Goal: Transaction & Acquisition: Book appointment/travel/reservation

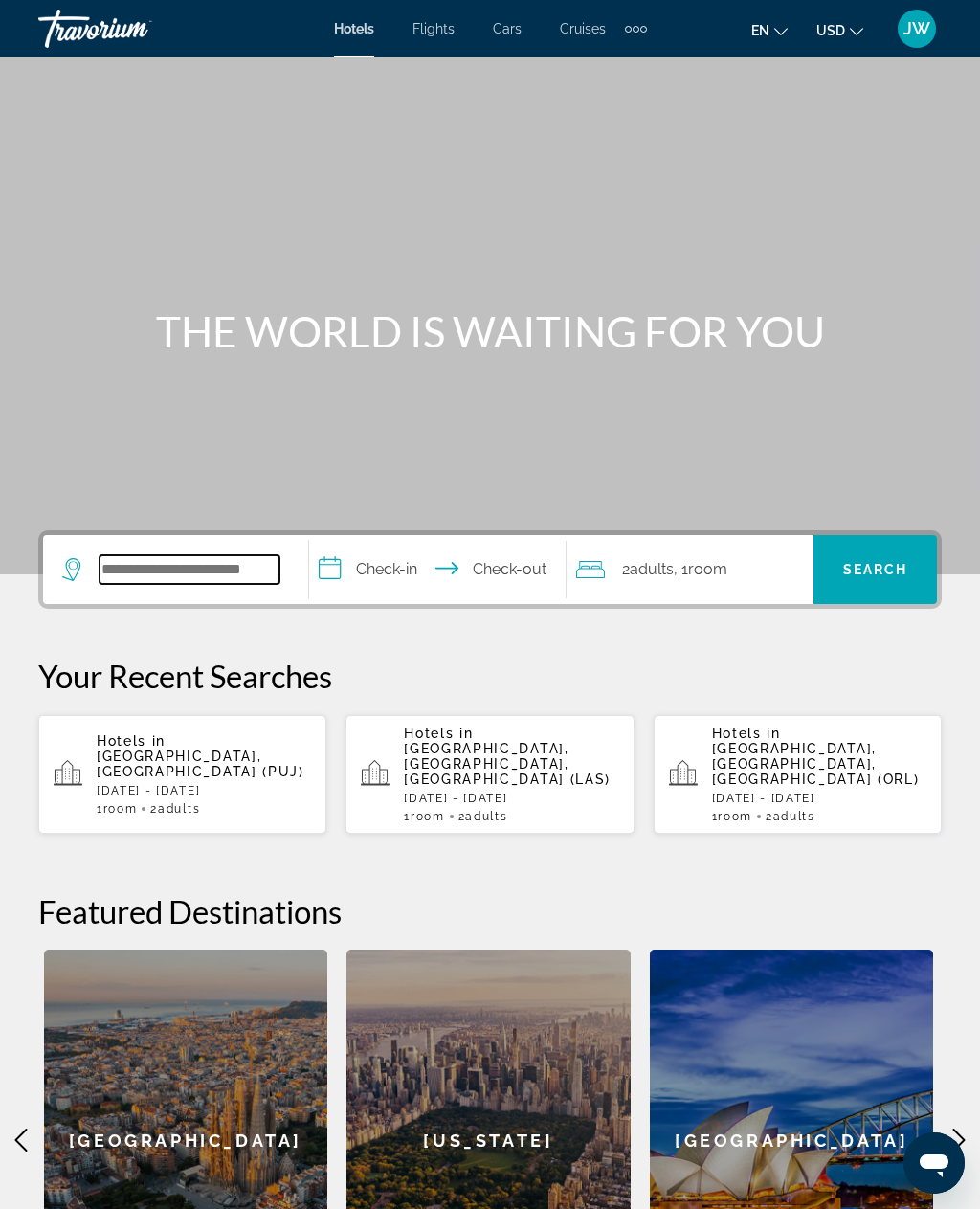
click at [235, 569] on input "Search widget" at bounding box center [190, 570] width 180 height 29
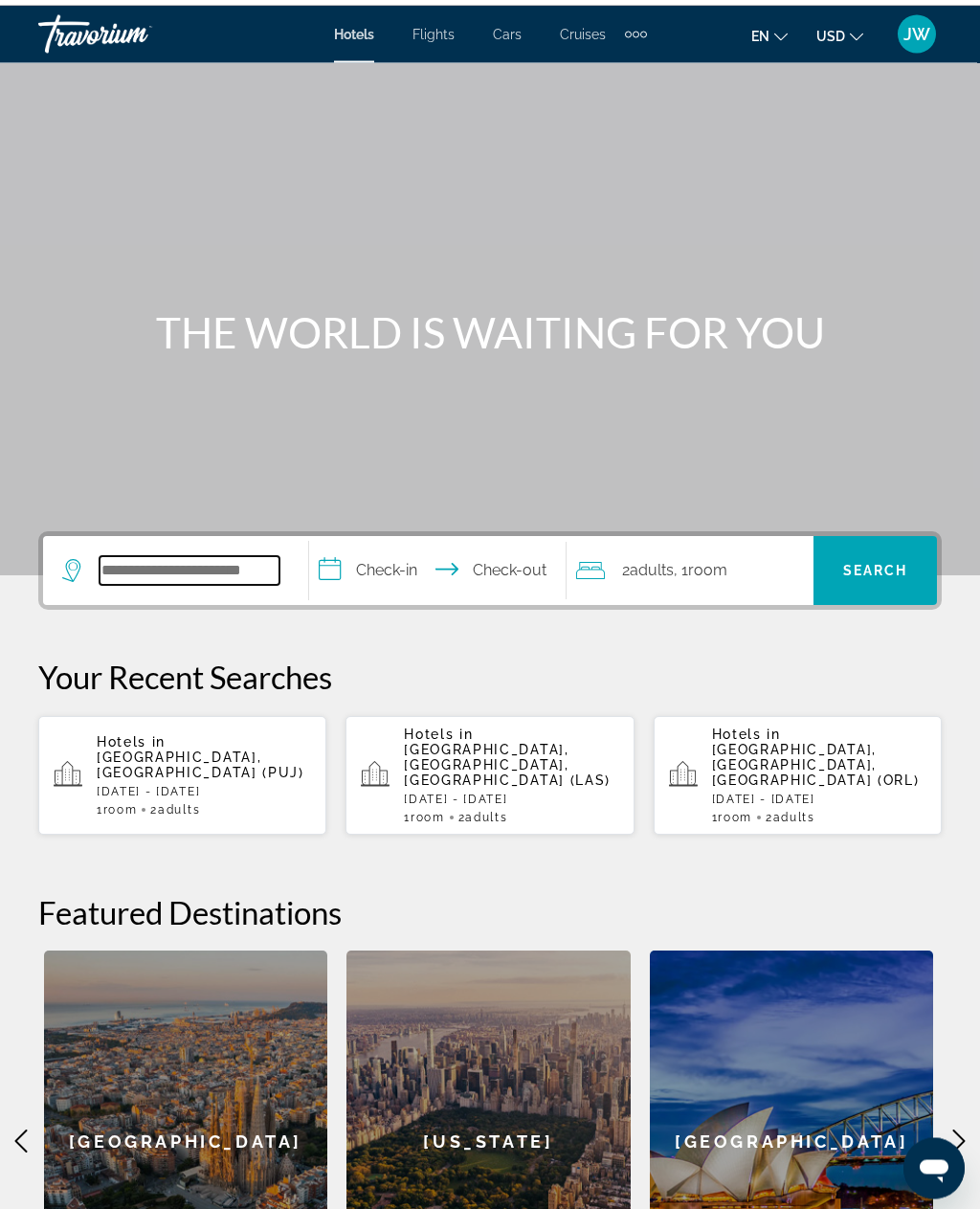
scroll to position [6, 0]
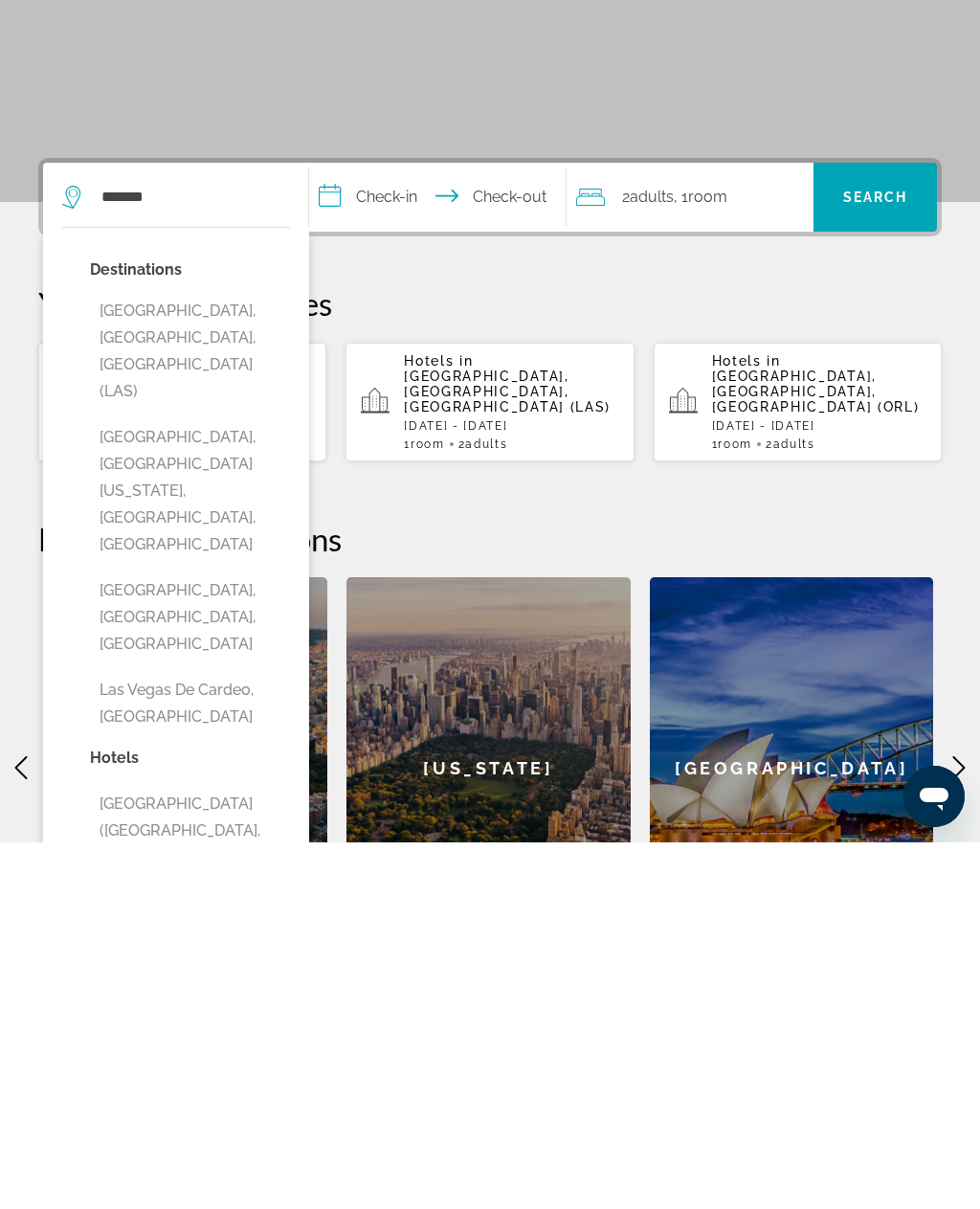
click at [174, 659] on button "[GEOGRAPHIC_DATA], [GEOGRAPHIC_DATA], [GEOGRAPHIC_DATA] (LAS)" at bounding box center [190, 717] width 200 height 116
type input "**********"
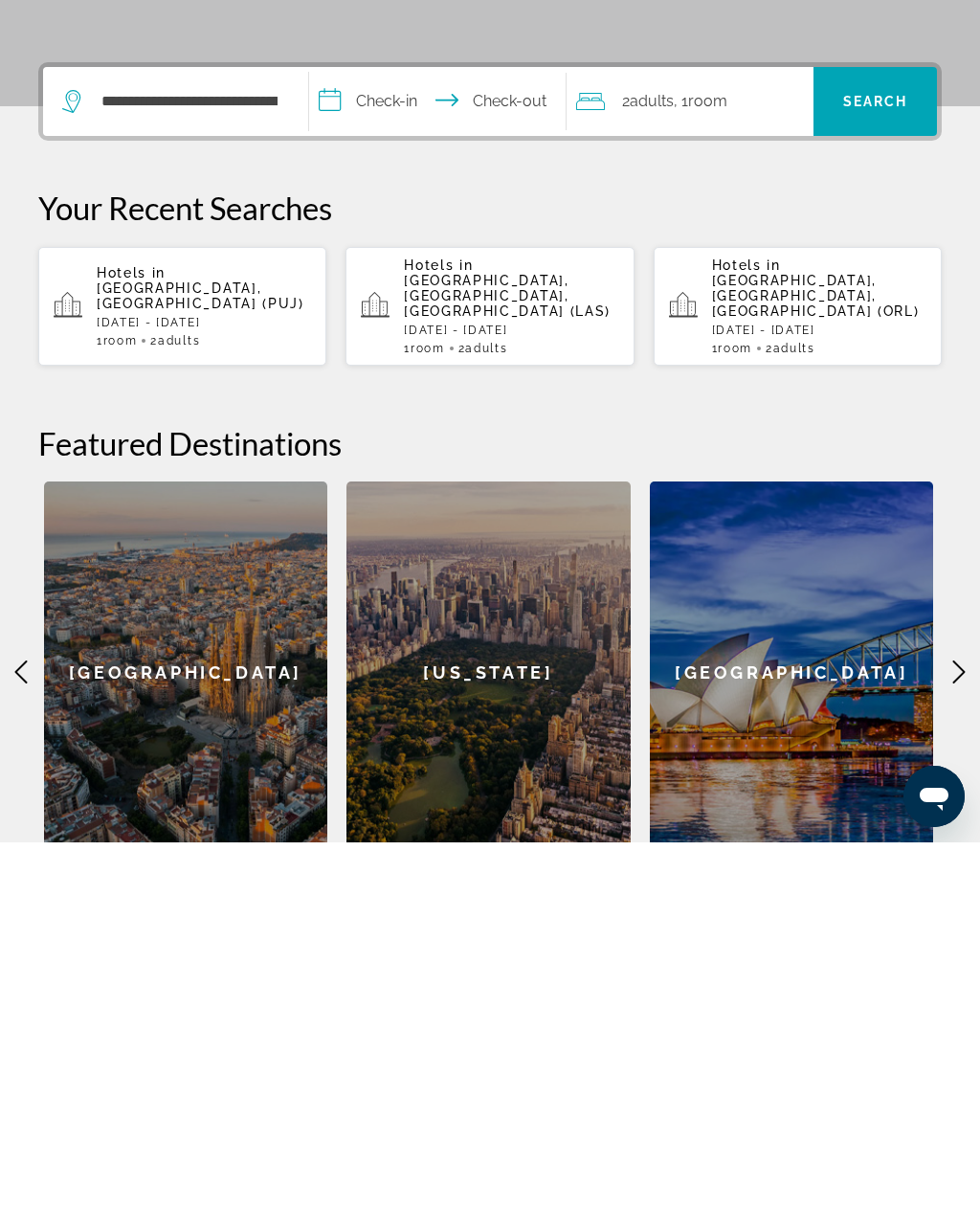
click at [365, 433] on input "**********" at bounding box center [441, 470] width 265 height 75
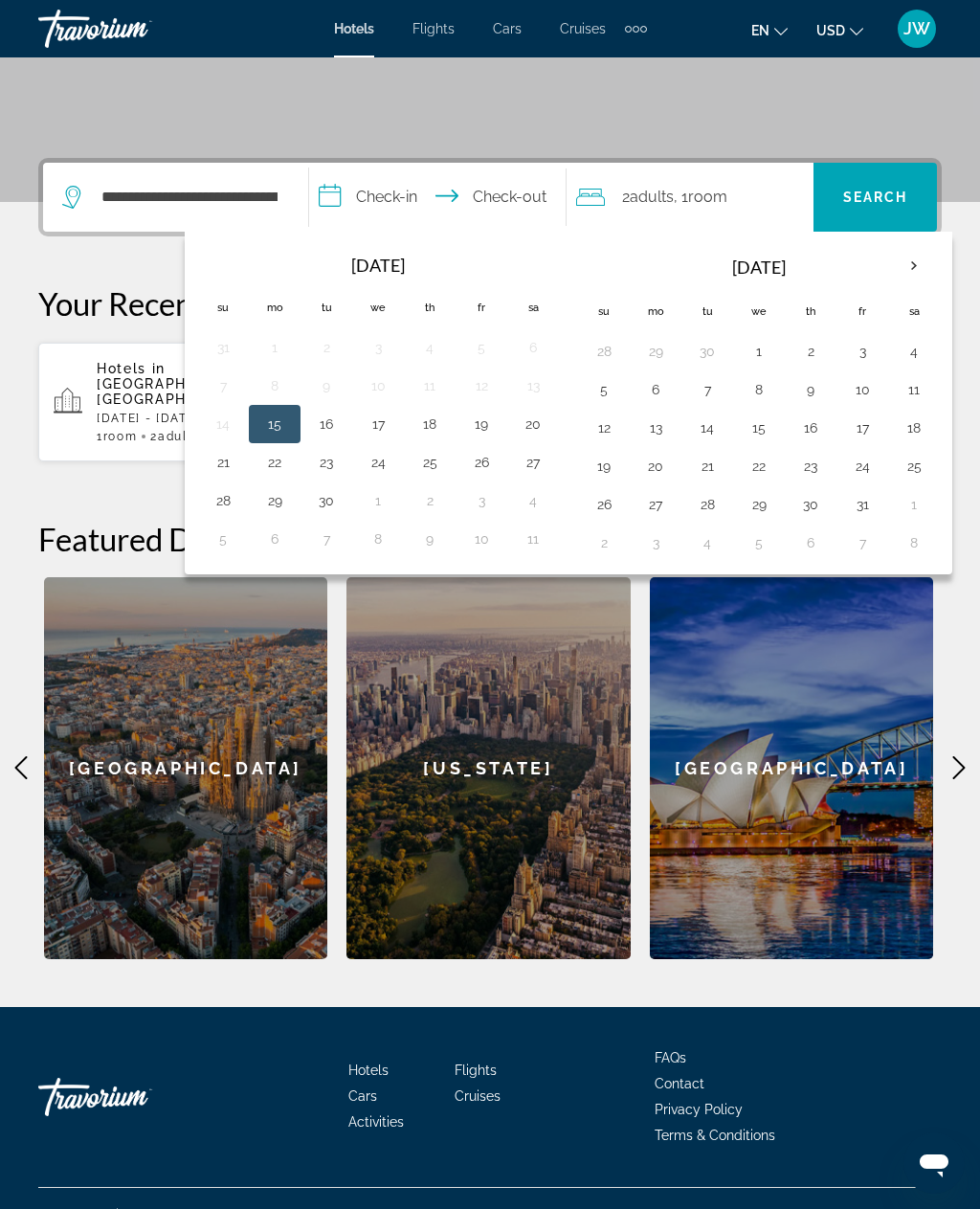
click at [290, 426] on button "15" at bounding box center [275, 425] width 31 height 27
click at [342, 424] on button "16" at bounding box center [327, 425] width 31 height 27
type input "**********"
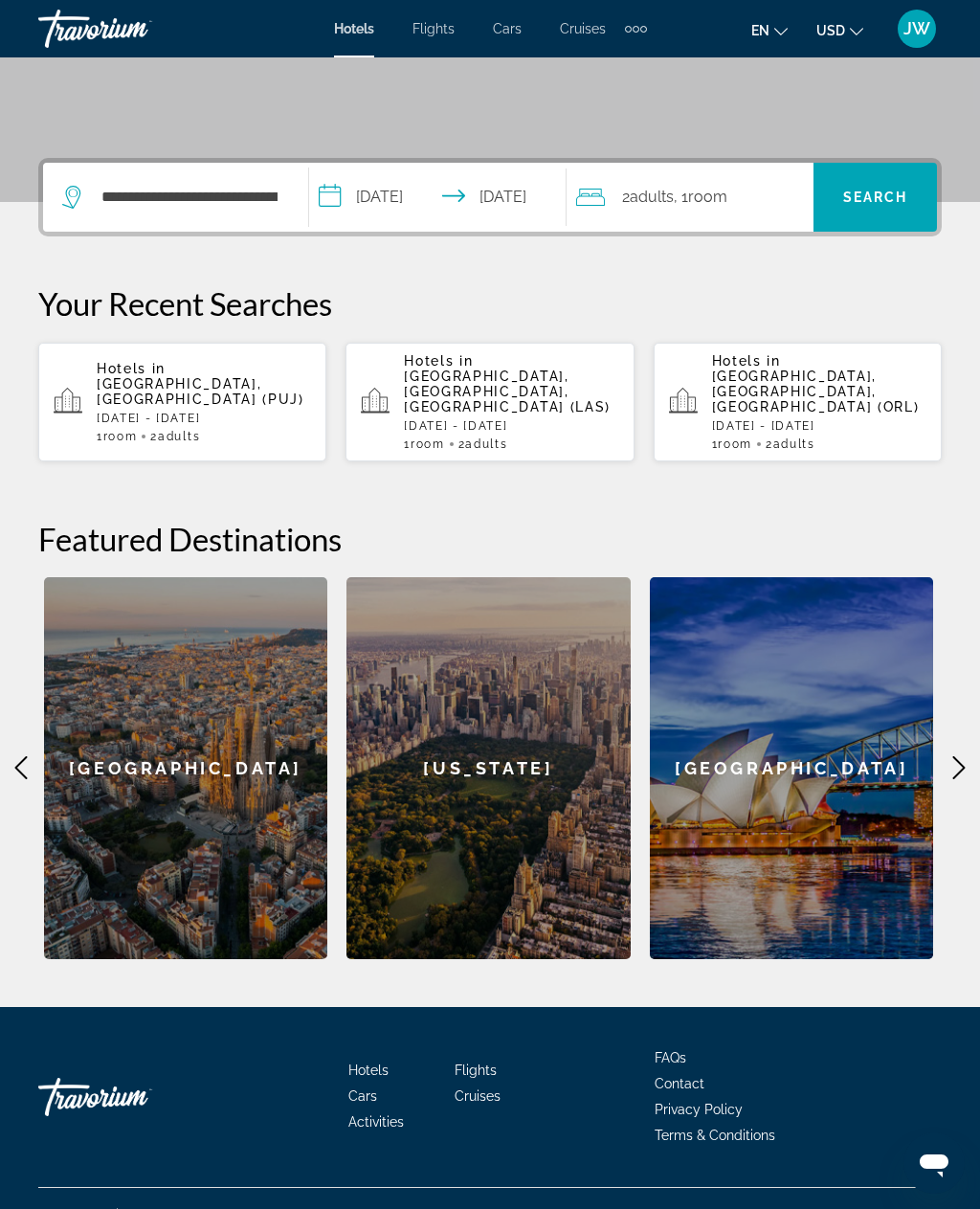
click at [879, 199] on span "Search" at bounding box center [875, 198] width 65 height 16
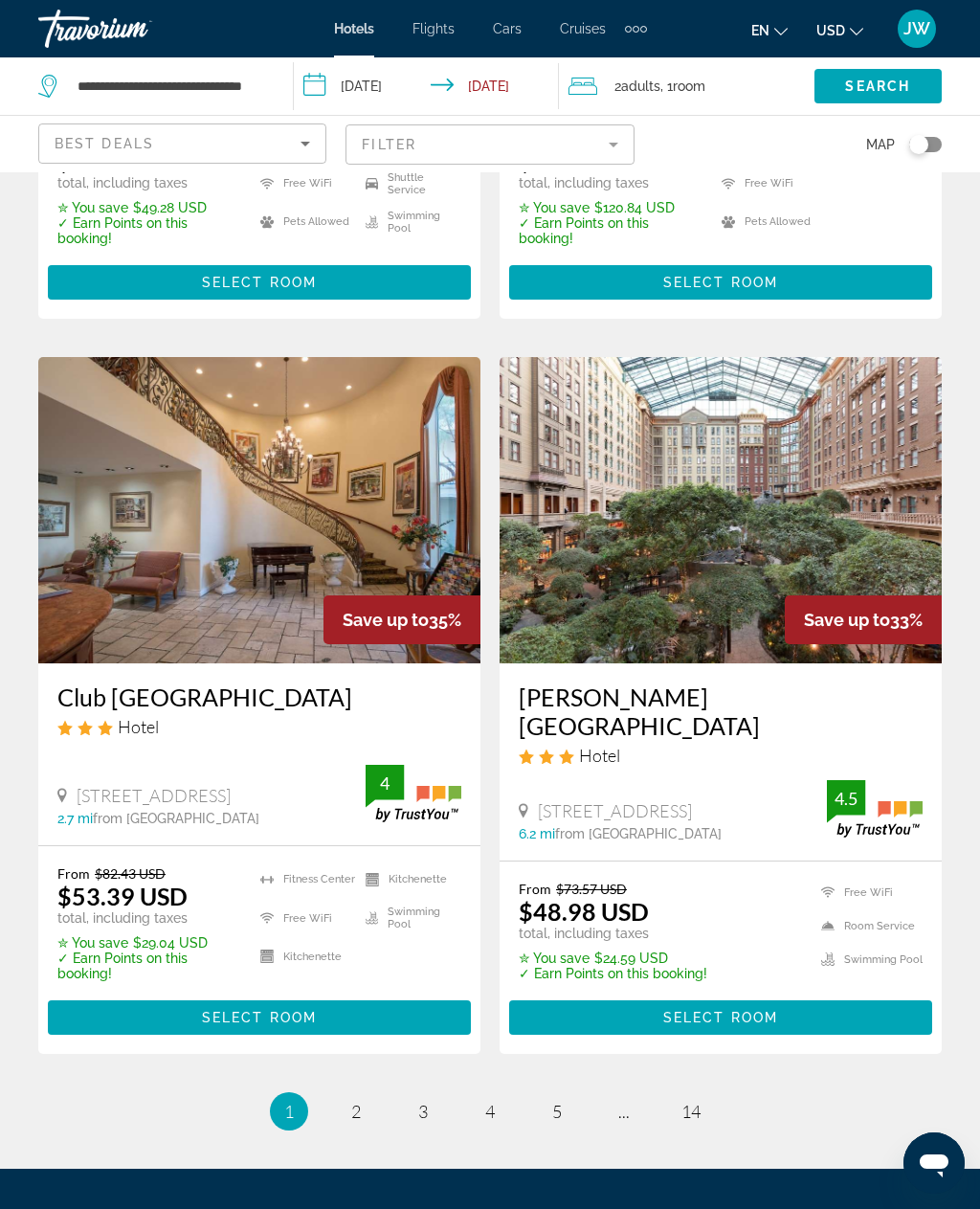
scroll to position [3651, 0]
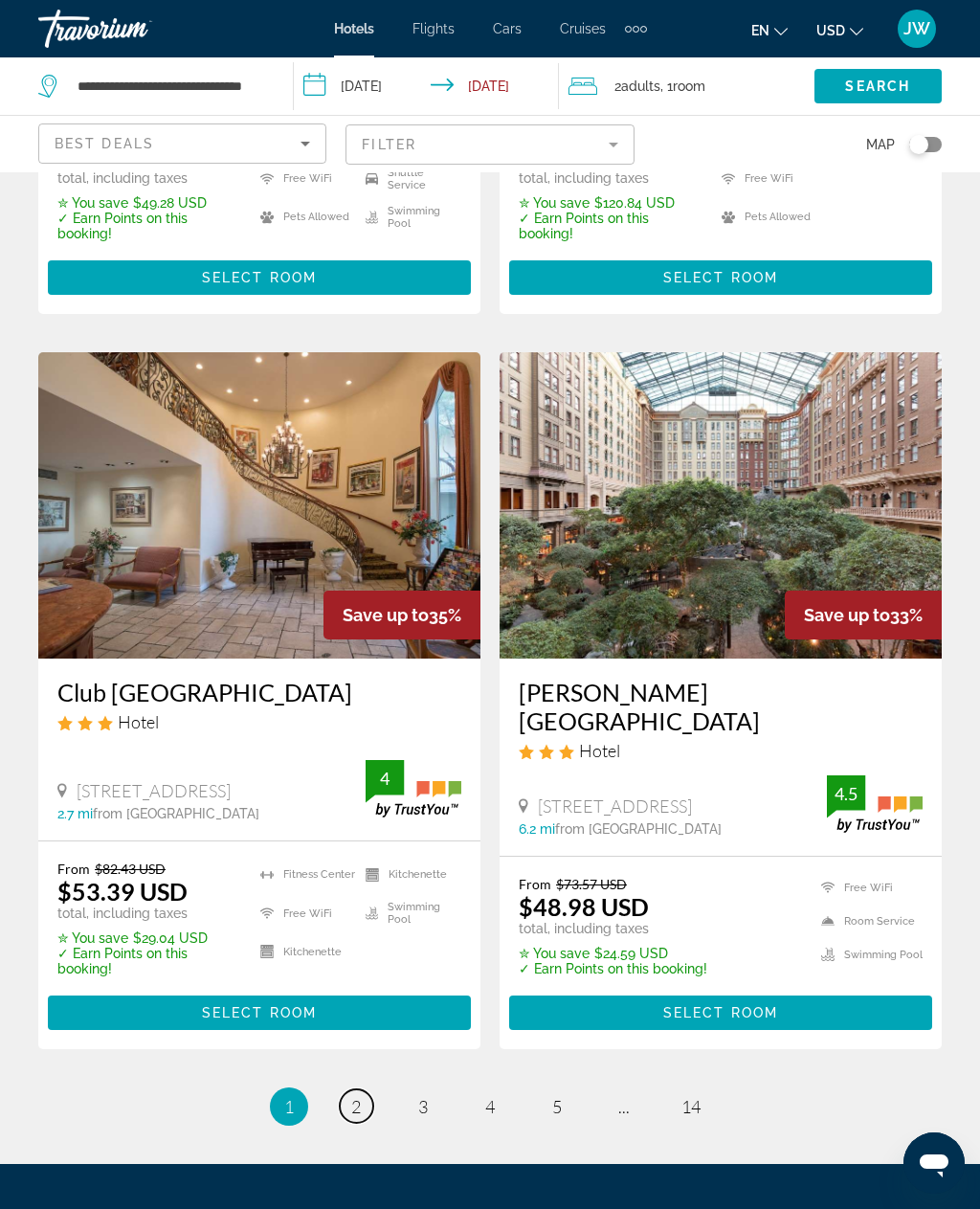
click at [370, 1090] on link "page 2" at bounding box center [357, 1106] width 34 height 34
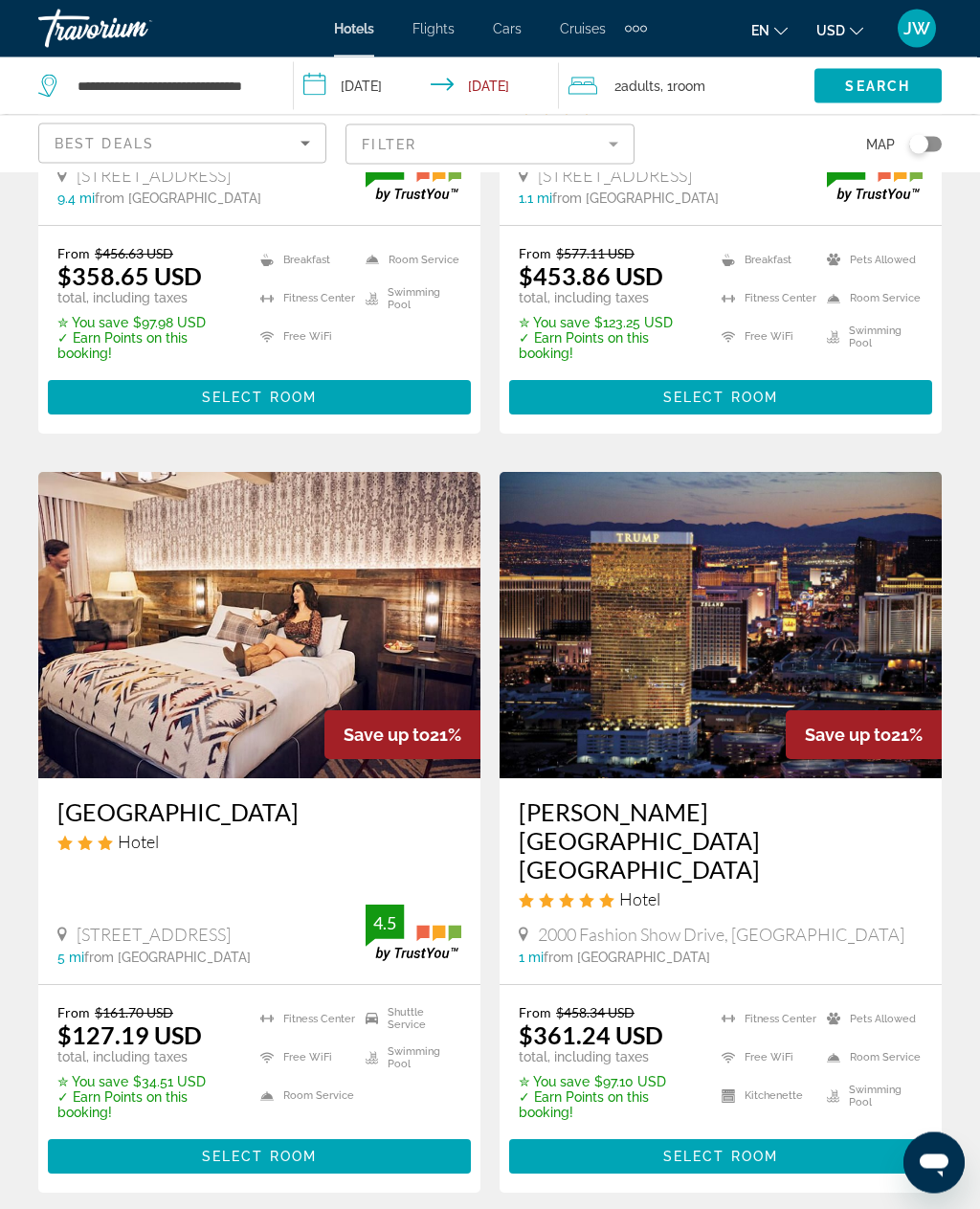
scroll to position [3548, 0]
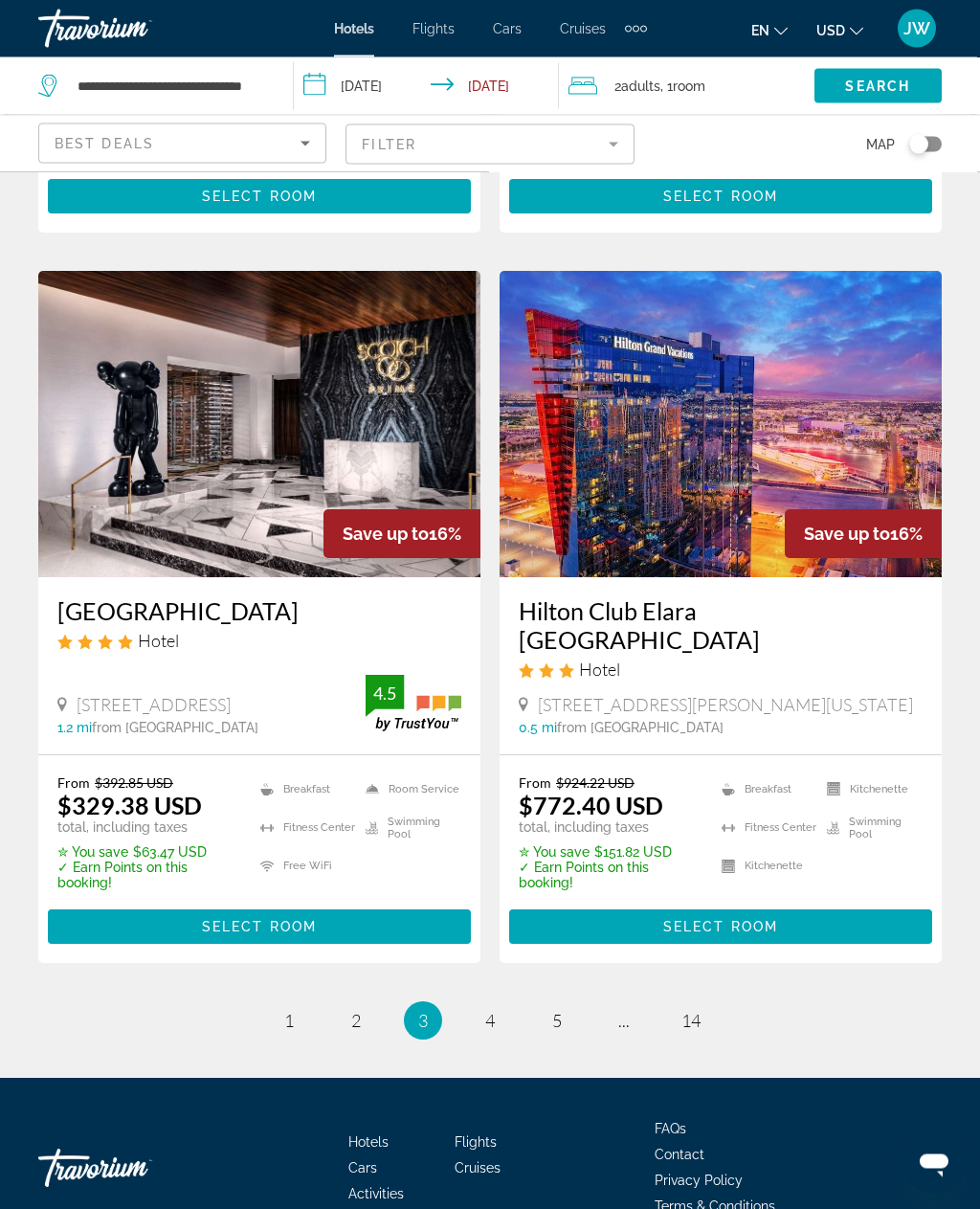
scroll to position [3677, 0]
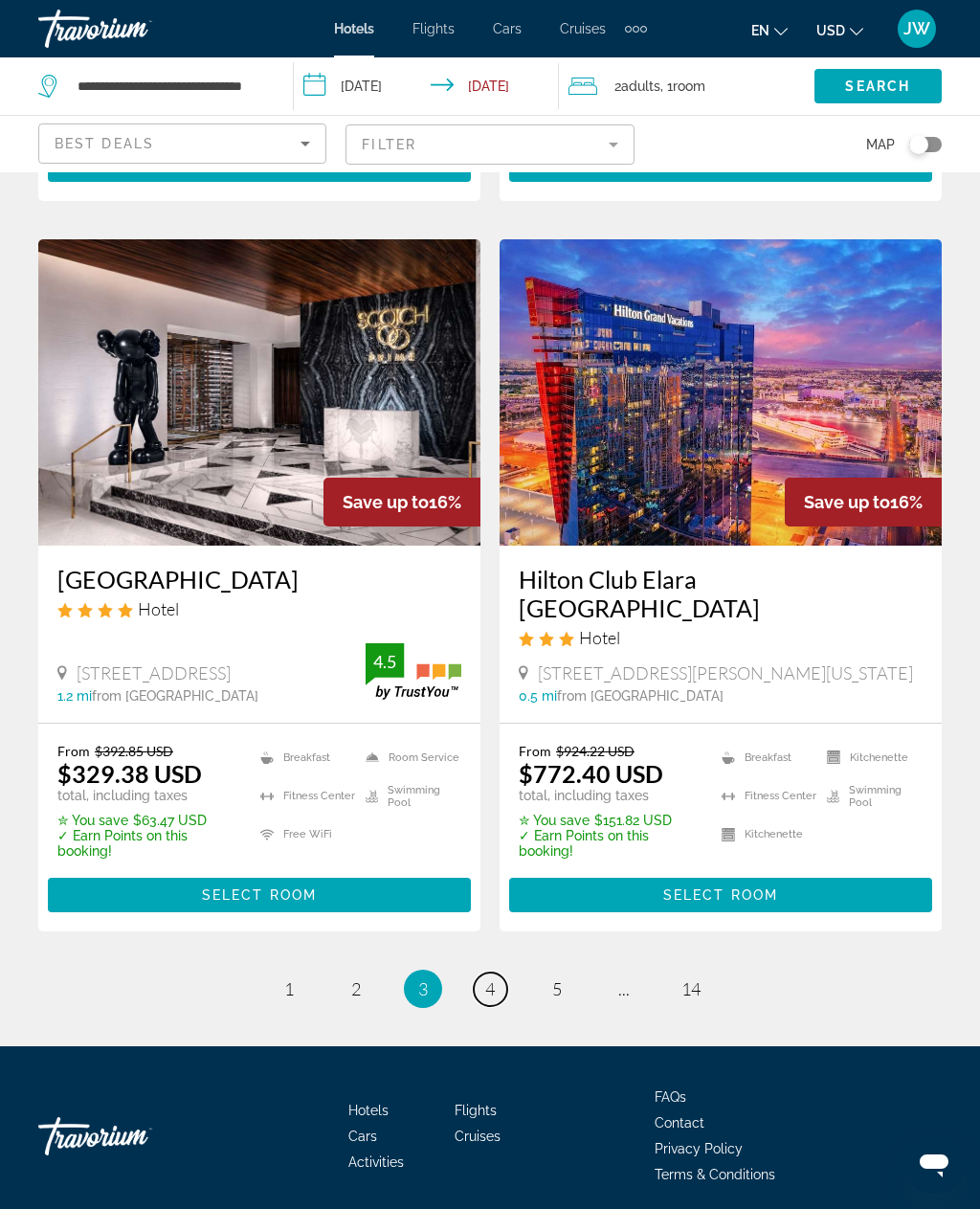
click at [495, 978] on span "4" at bounding box center [490, 989] width 10 height 21
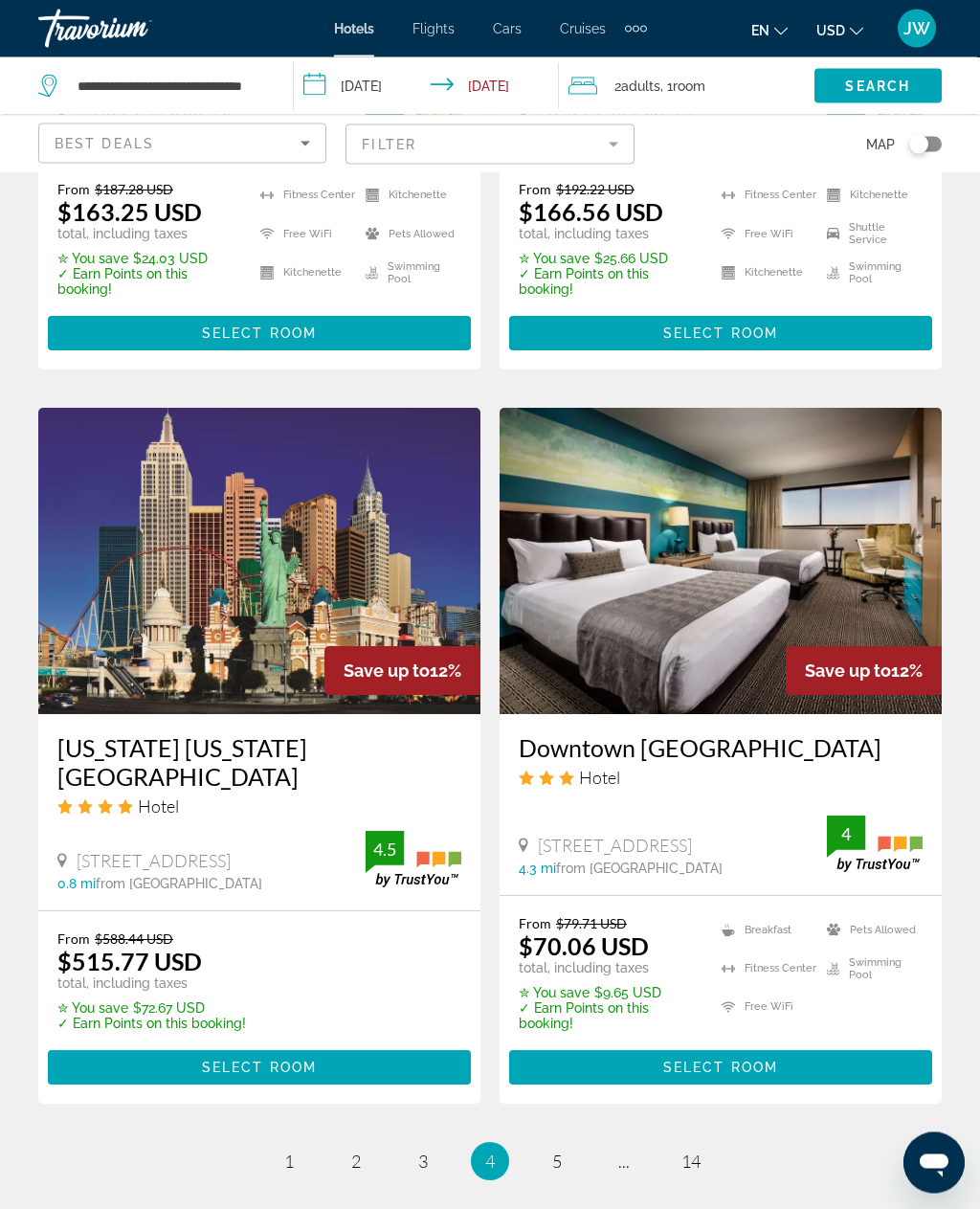
scroll to position [3463, 0]
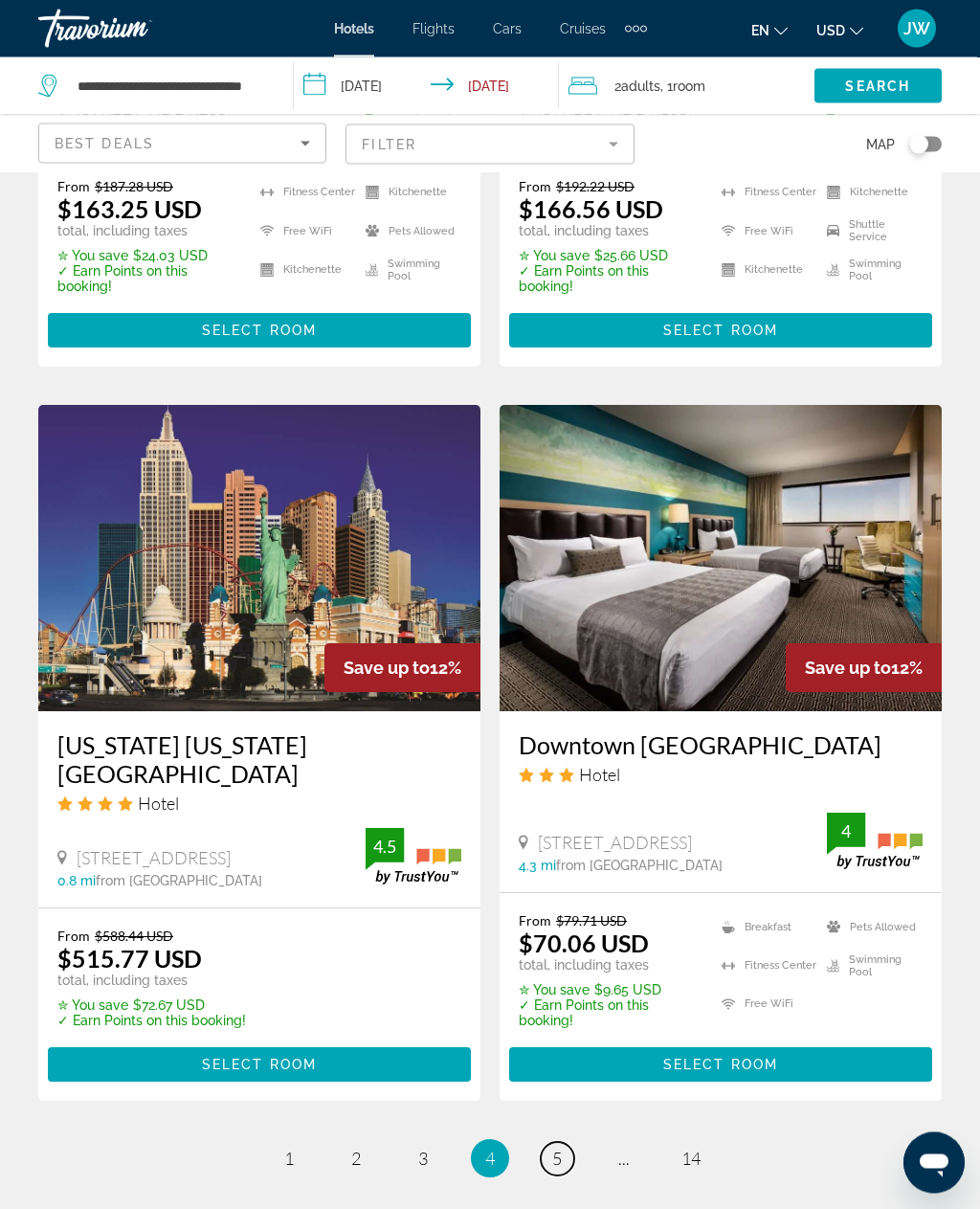
click at [564, 1143] on link "page 5" at bounding box center [557, 1160] width 34 height 34
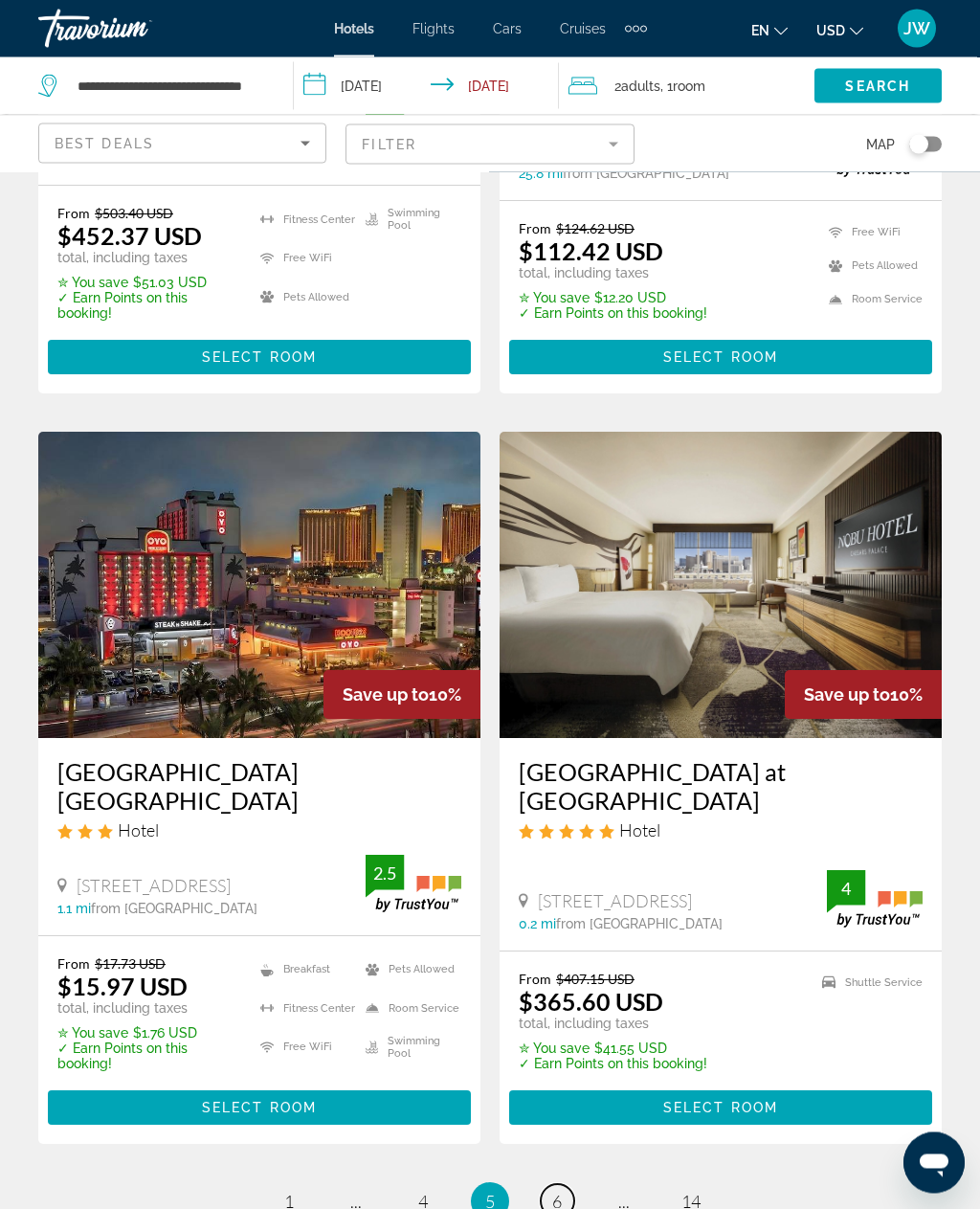
scroll to position [3519, 0]
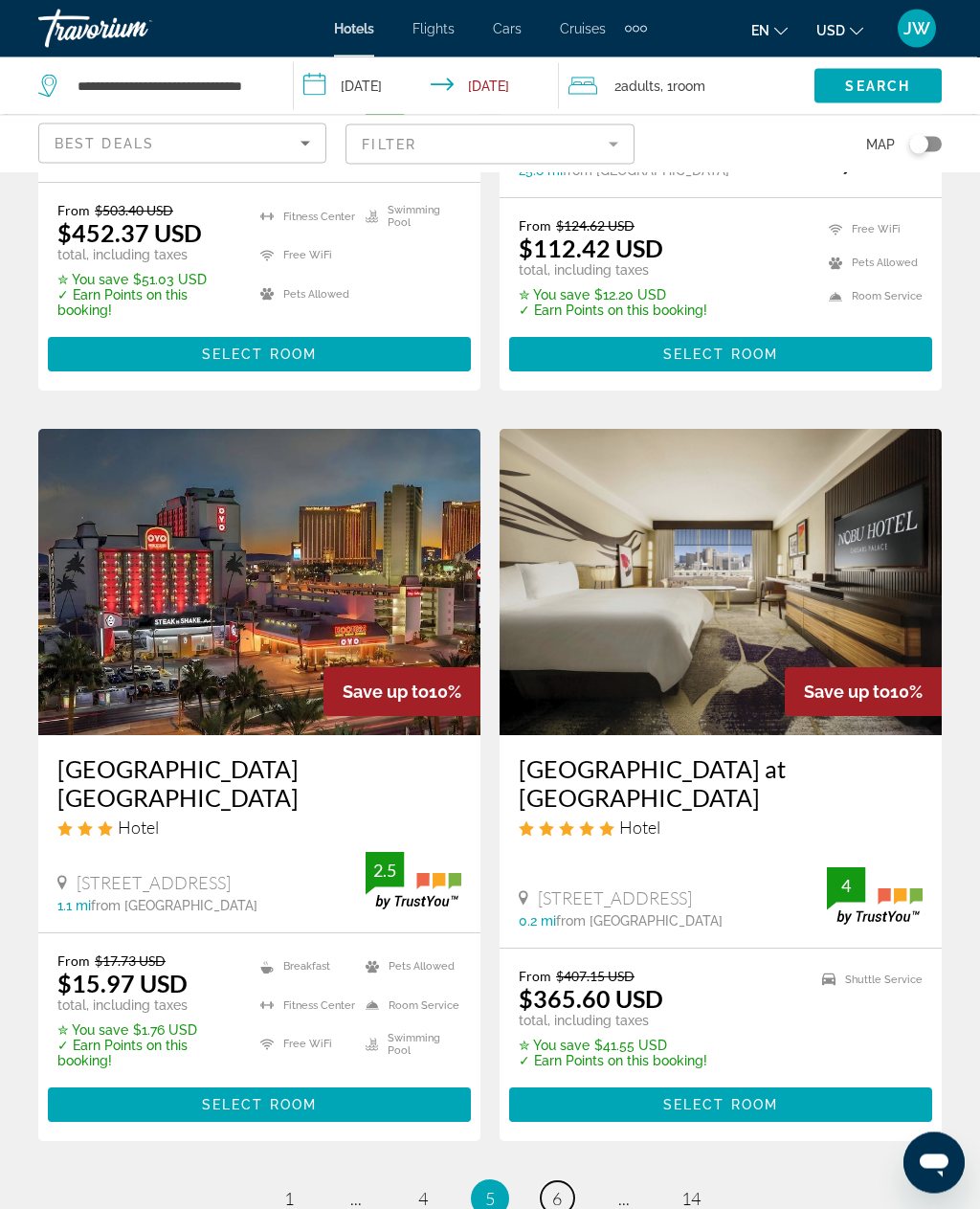
click at [567, 1183] on link "page 6" at bounding box center [557, 1199] width 34 height 34
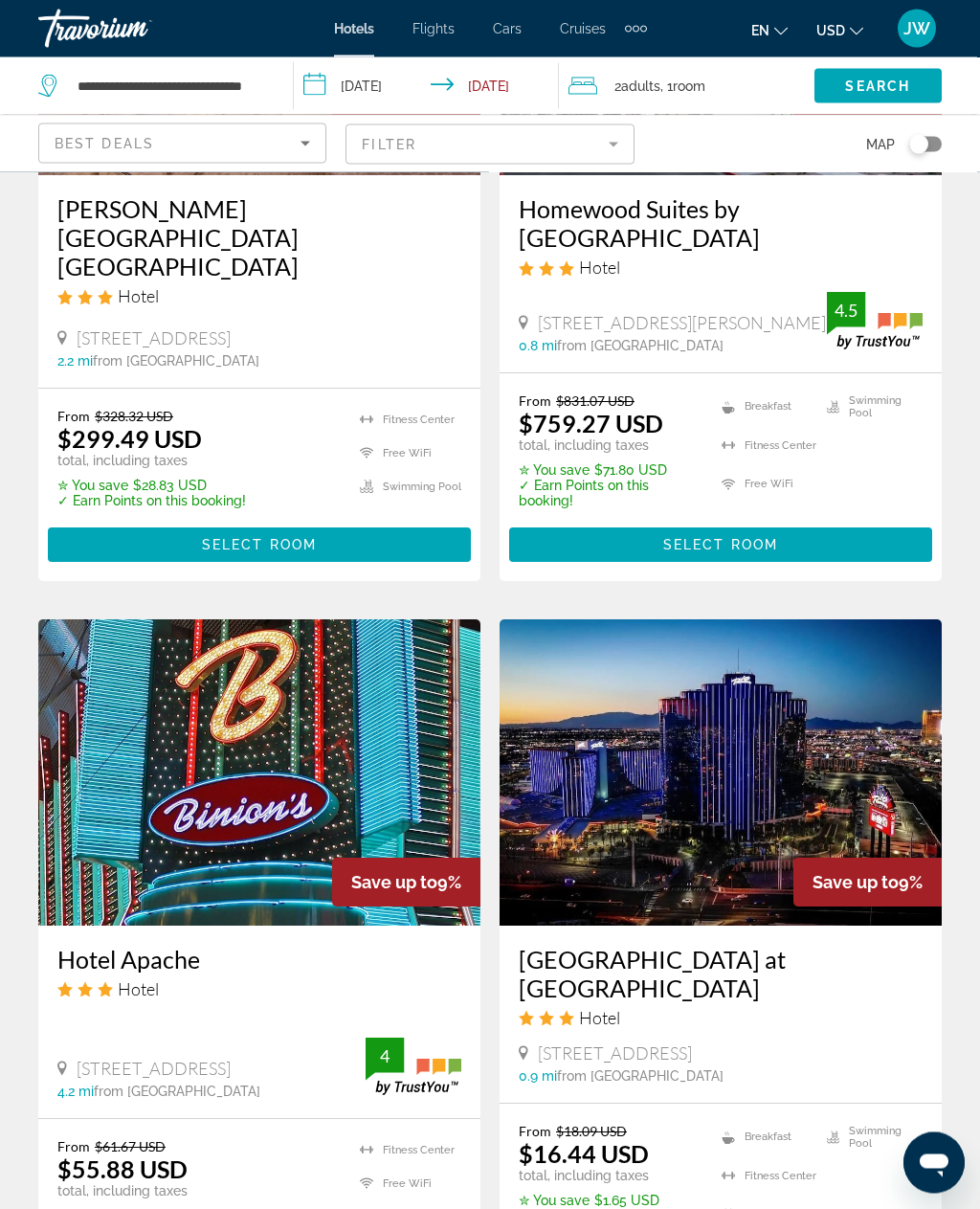
scroll to position [2576, 0]
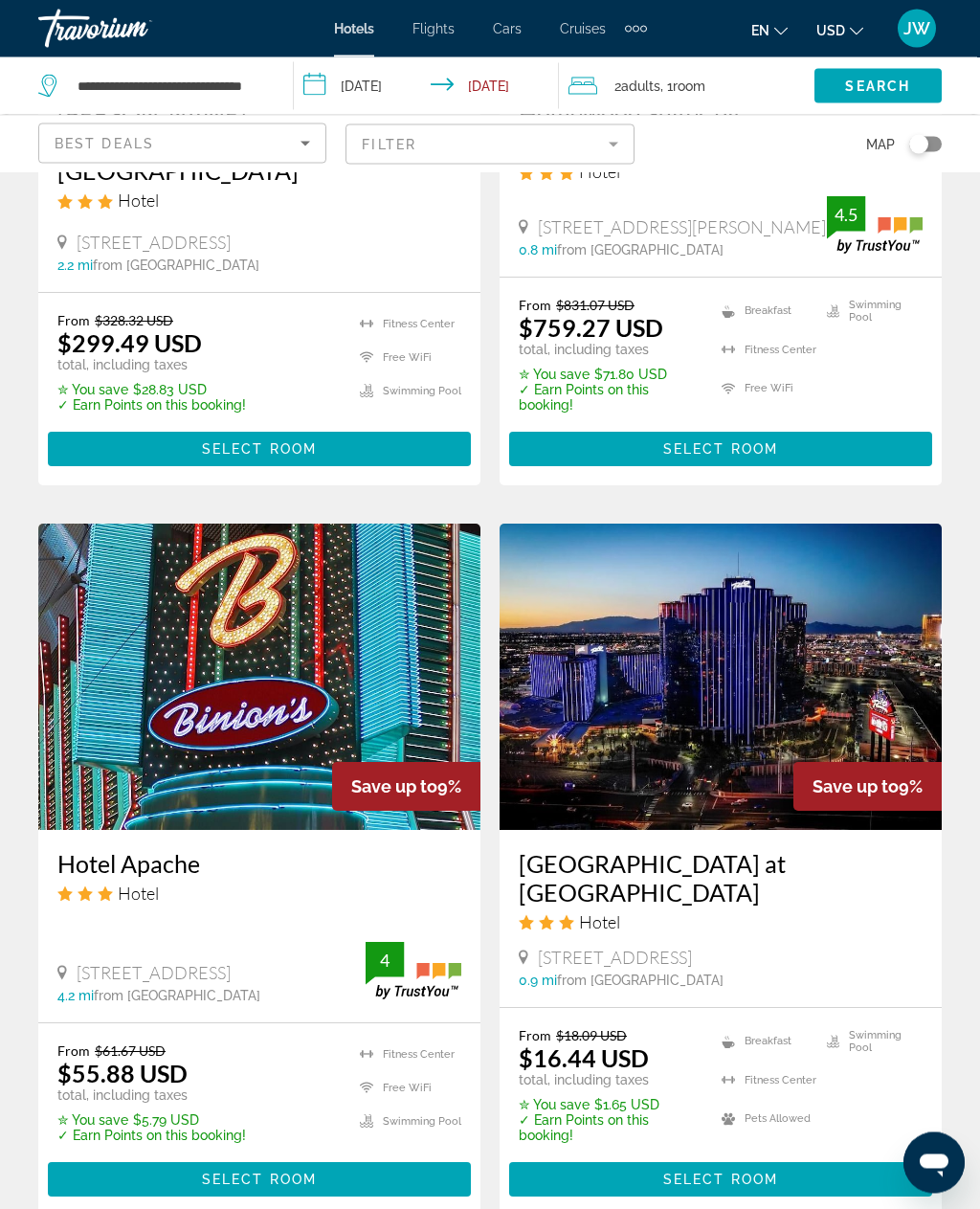
click at [741, 1173] on span "Select Room" at bounding box center [720, 1181] width 115 height 16
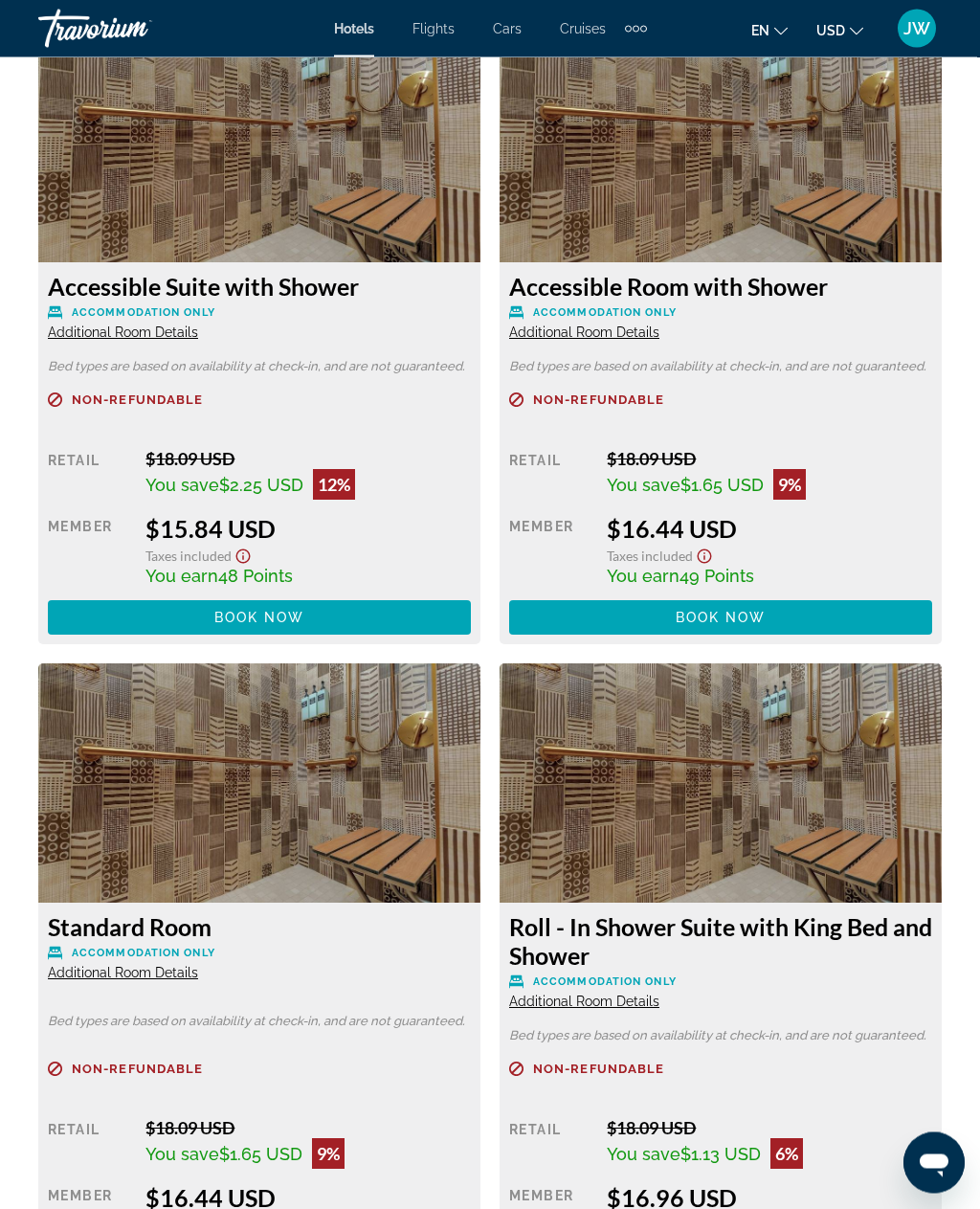
scroll to position [3931, 0]
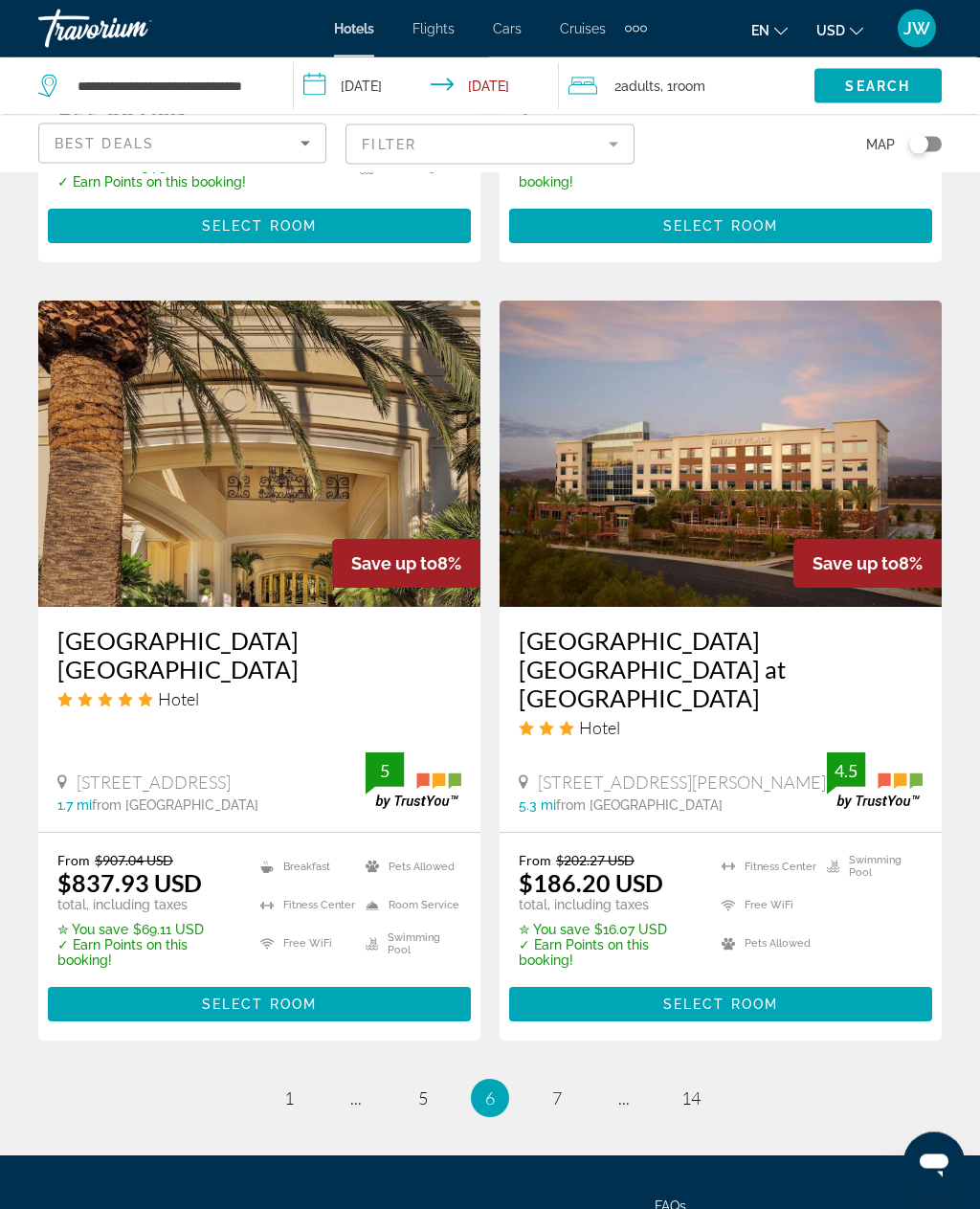
scroll to position [3624, 0]
click at [562, 1088] on span "7" at bounding box center [557, 1098] width 10 height 21
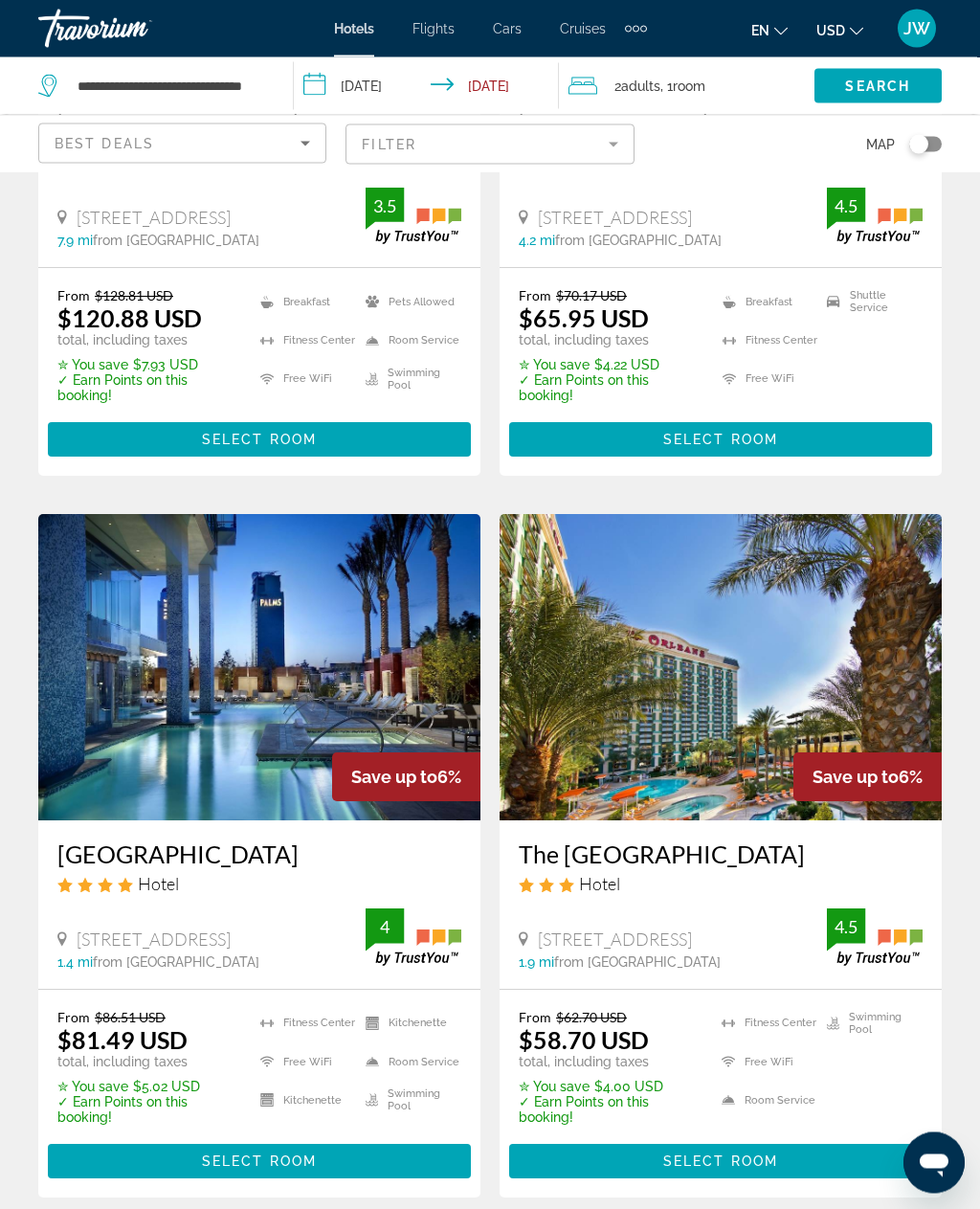
scroll to position [3611, 0]
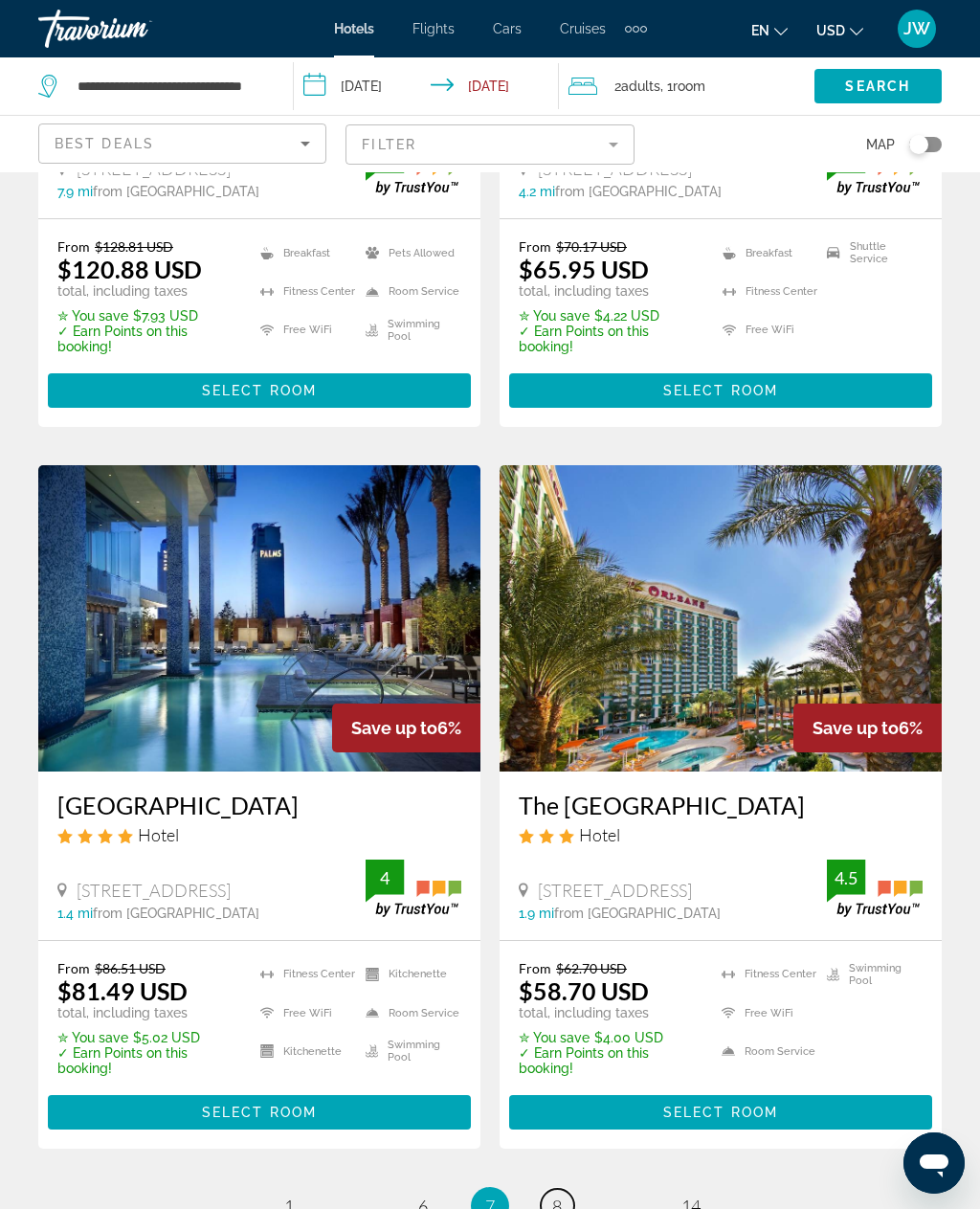
click at [566, 1190] on link "page 8" at bounding box center [557, 1206] width 34 height 34
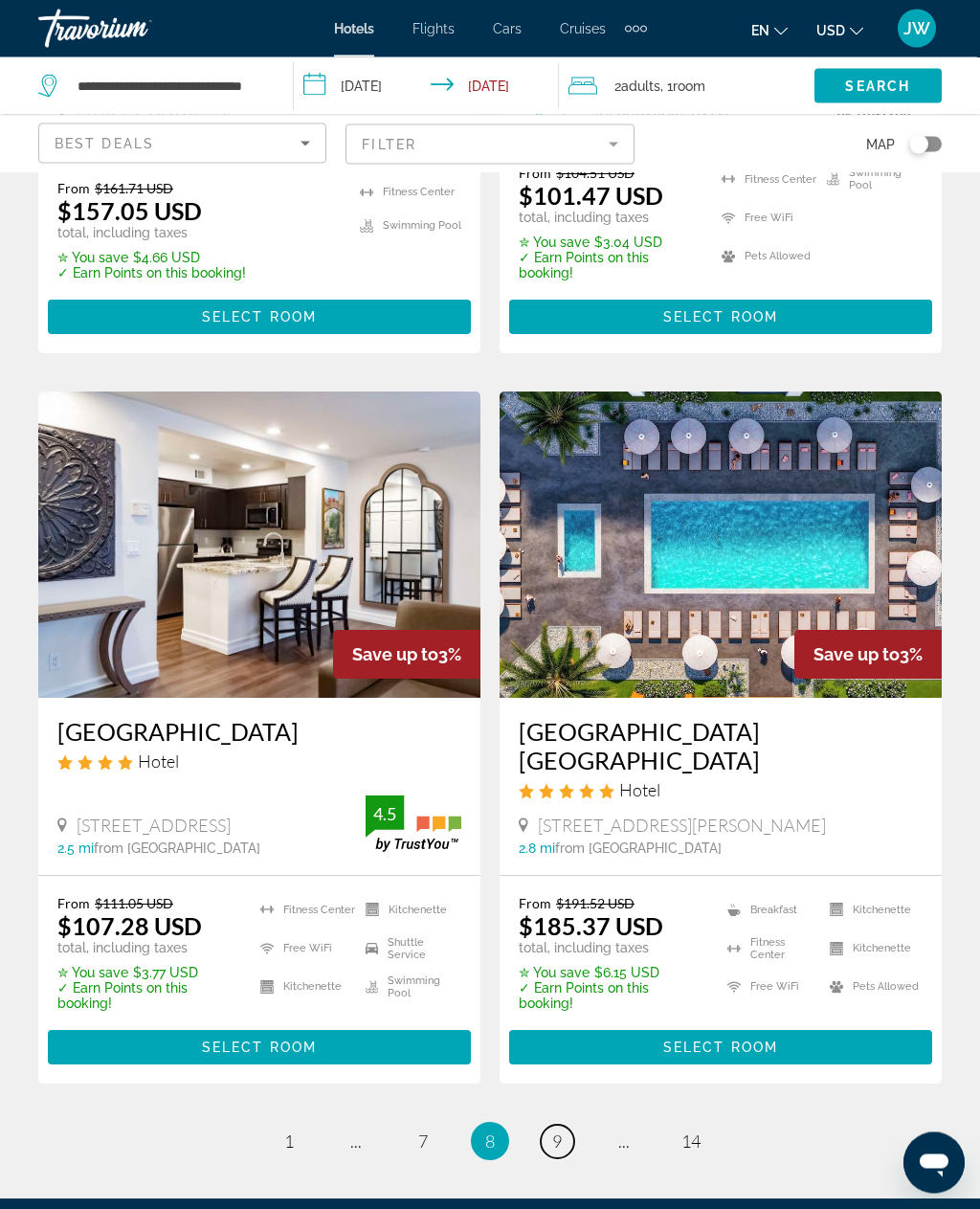
scroll to position [3722, 0]
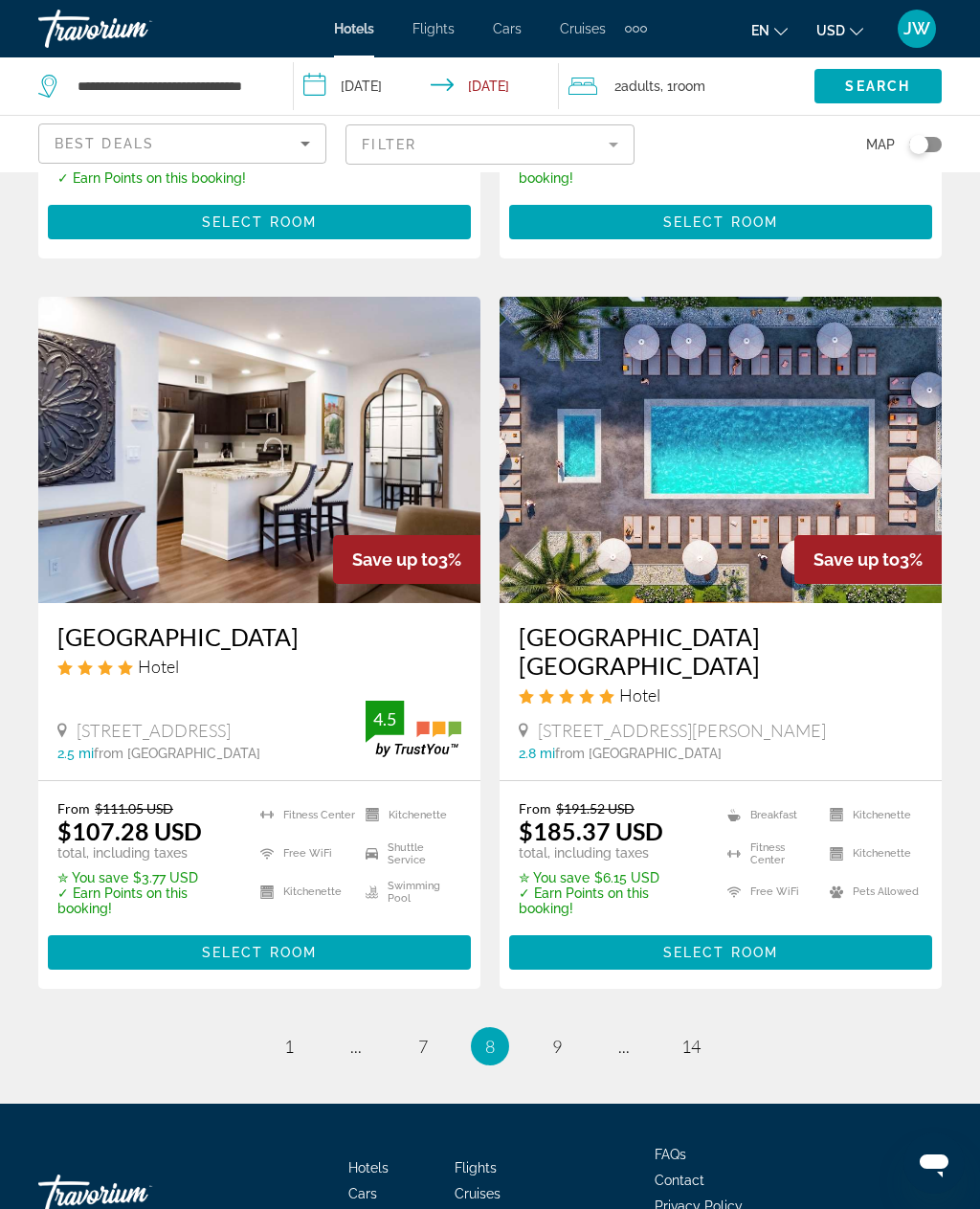
click at [574, 1028] on li "page 9" at bounding box center [557, 1047] width 39 height 39
click at [566, 1031] on link "page 9" at bounding box center [557, 1047] width 34 height 34
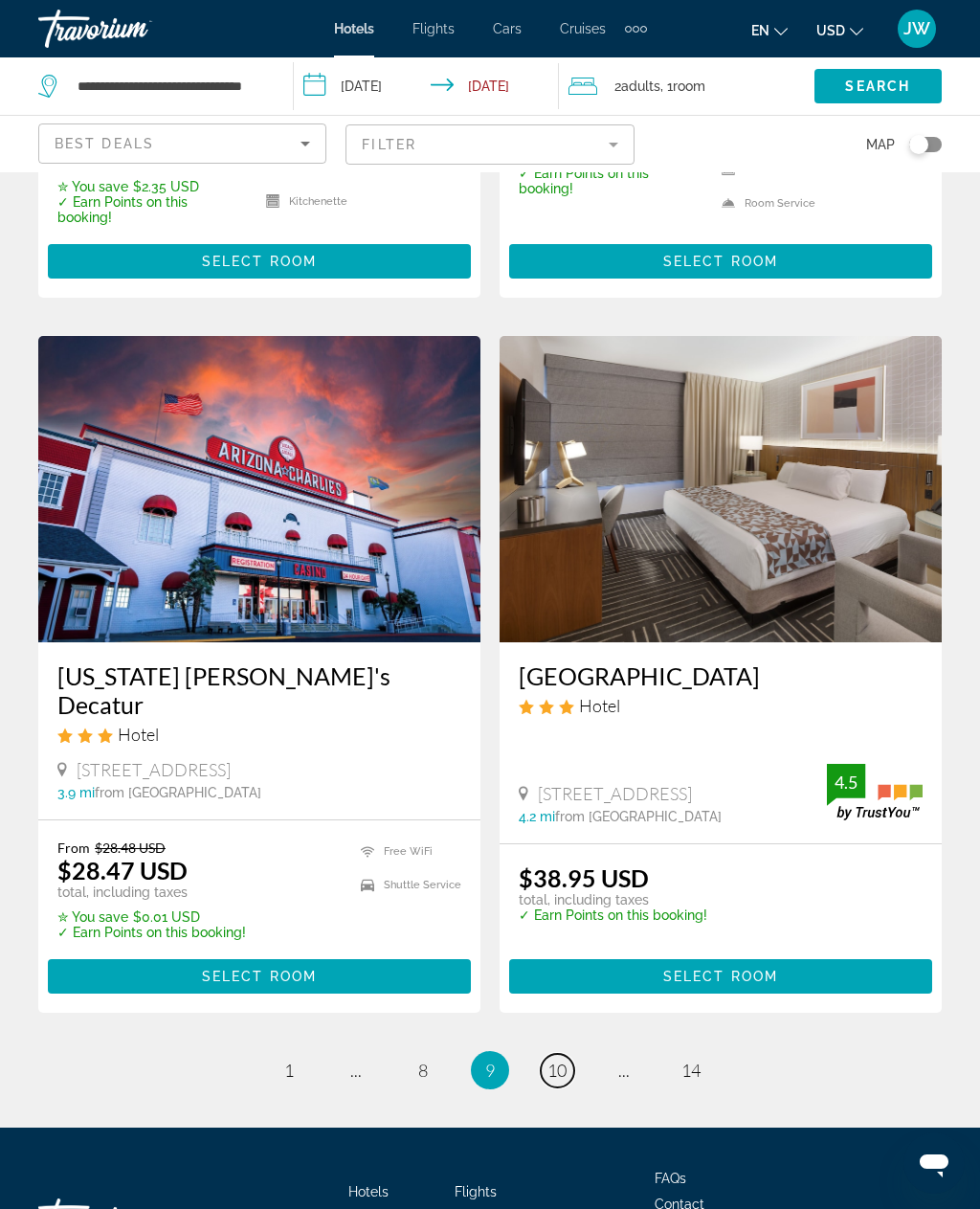
scroll to position [3605, 0]
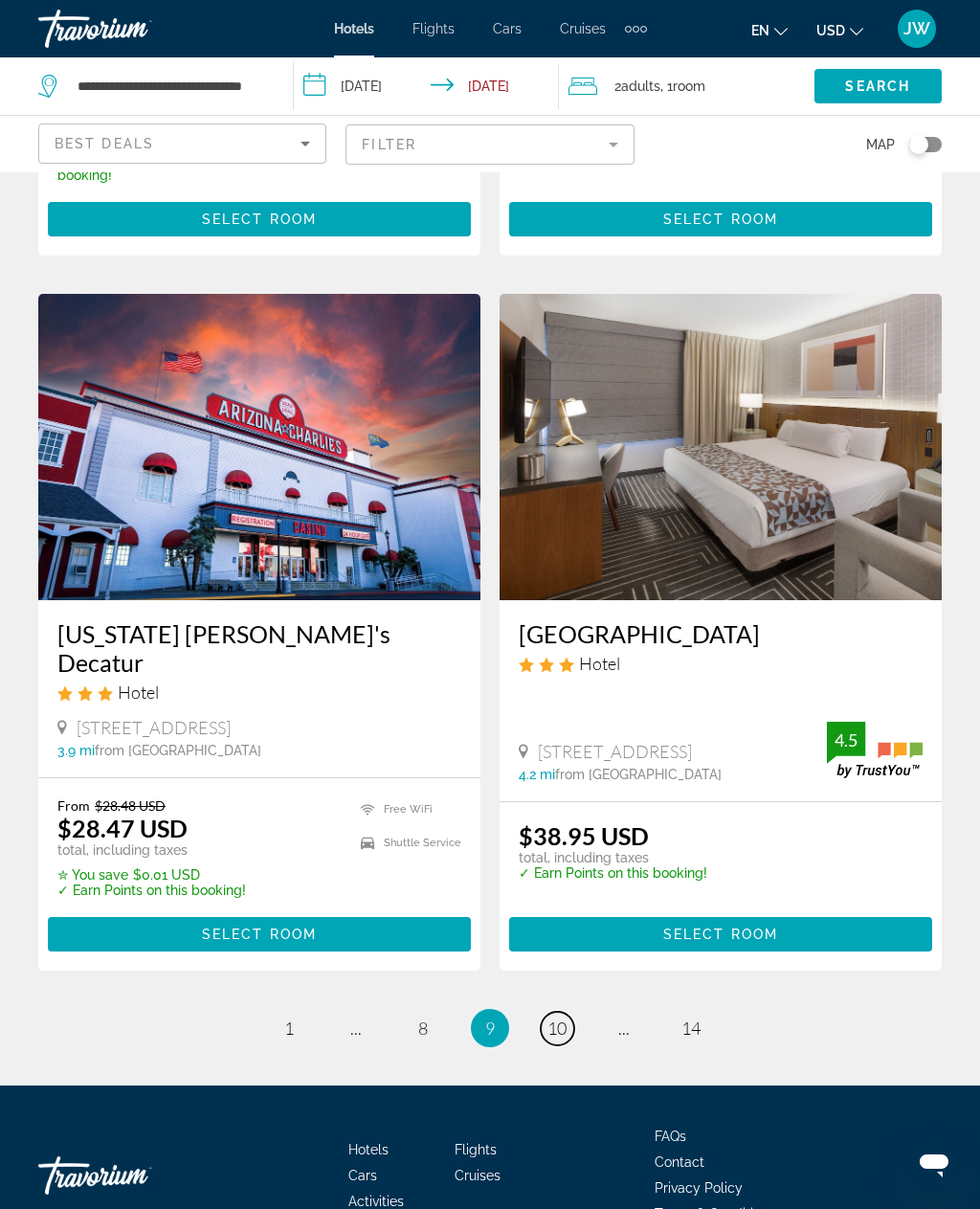
click at [565, 1018] on span "10" at bounding box center [557, 1029] width 19 height 21
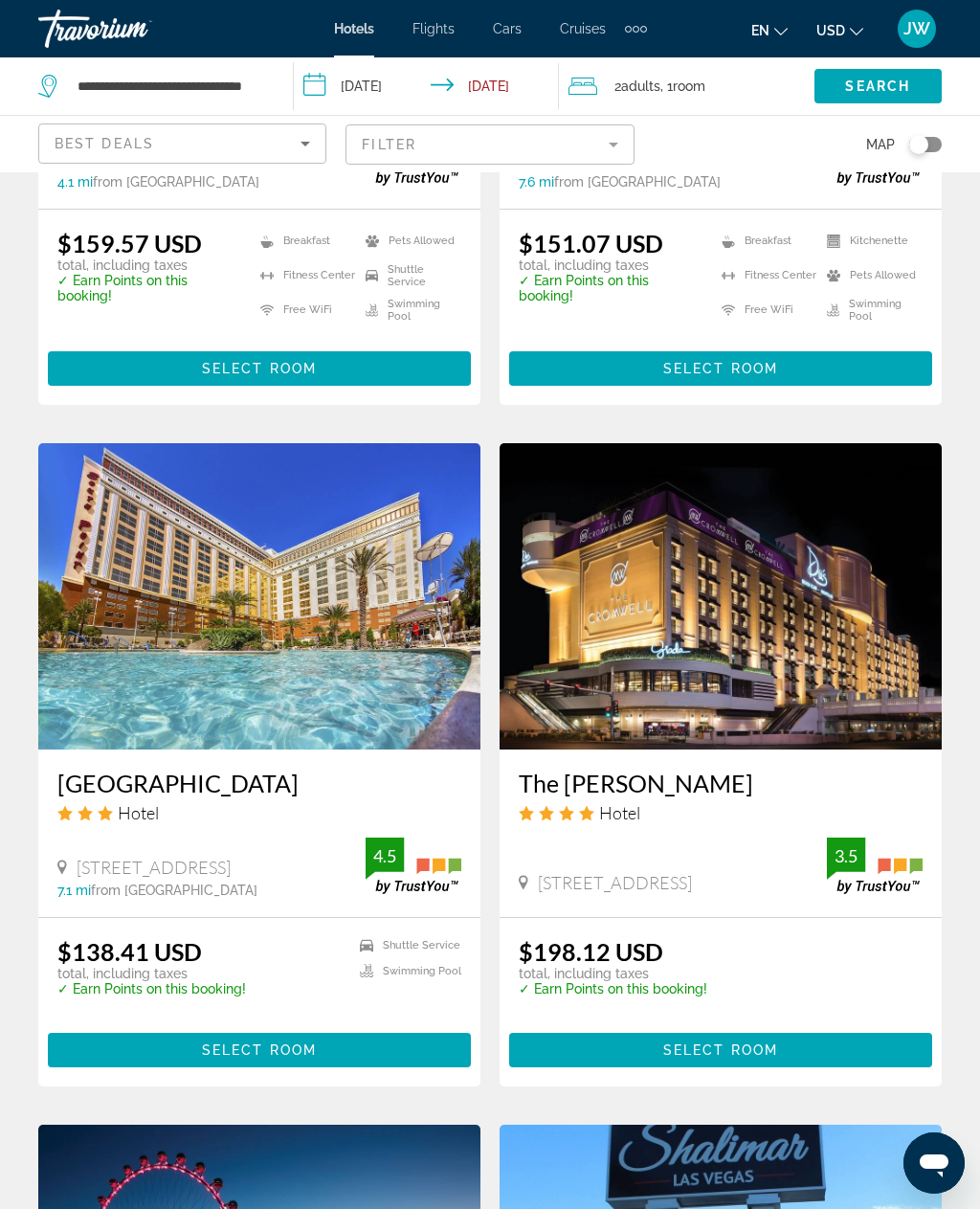
scroll to position [1292, 0]
